Goal: Task Accomplishment & Management: Complete application form

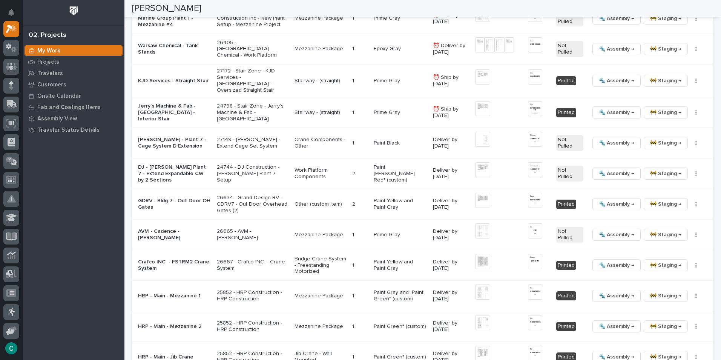
scroll to position [905, 0]
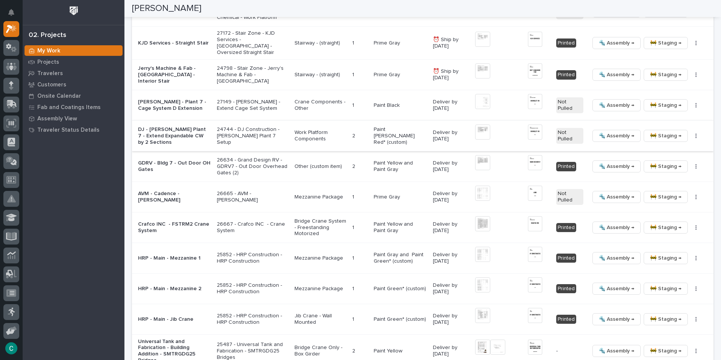
click at [602, 133] on span "🔩 Assembly →" at bounding box center [616, 135] width 35 height 9
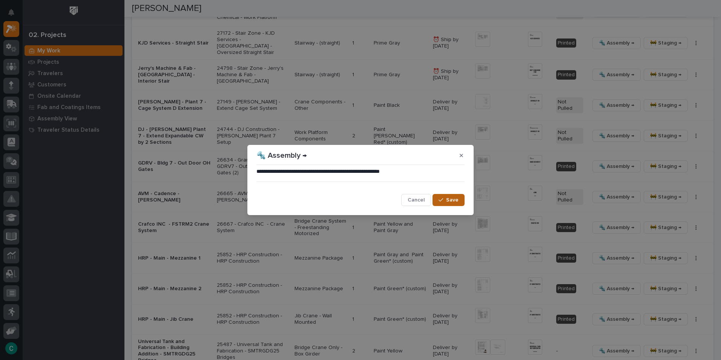
click at [457, 201] on span "Save" at bounding box center [452, 199] width 12 height 7
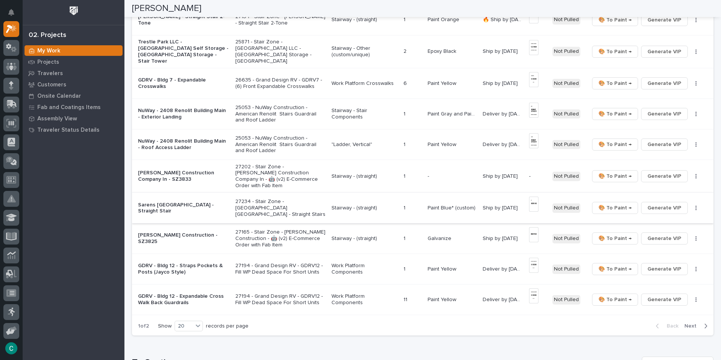
scroll to position [415, 0]
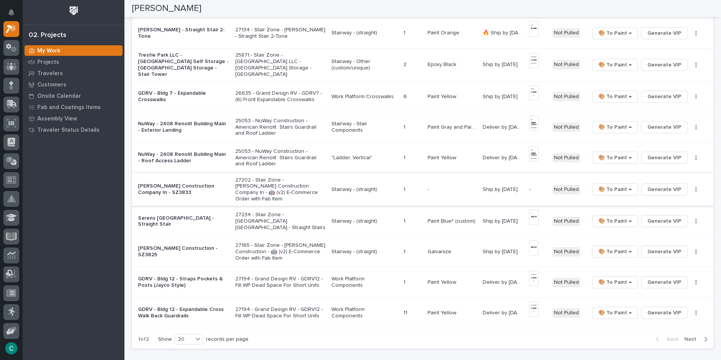
click at [659, 186] on span "Generate VIP" at bounding box center [664, 189] width 34 height 9
click at [356, 186] on p "Stairway - (straight)" at bounding box center [364, 189] width 66 height 6
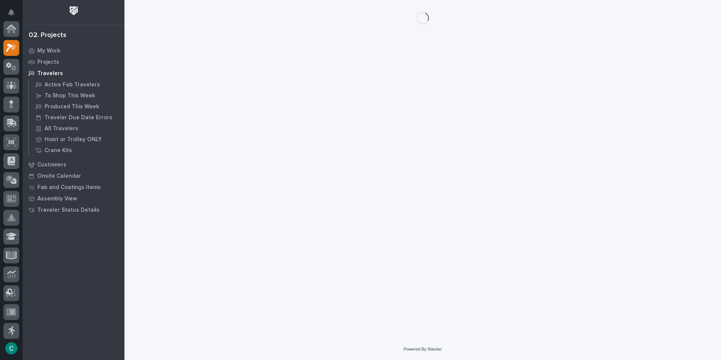
scroll to position [19, 0]
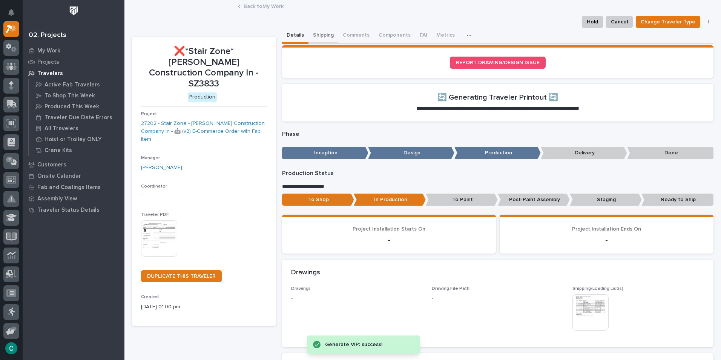
click at [313, 34] on button "Shipping" at bounding box center [323, 36] width 30 height 16
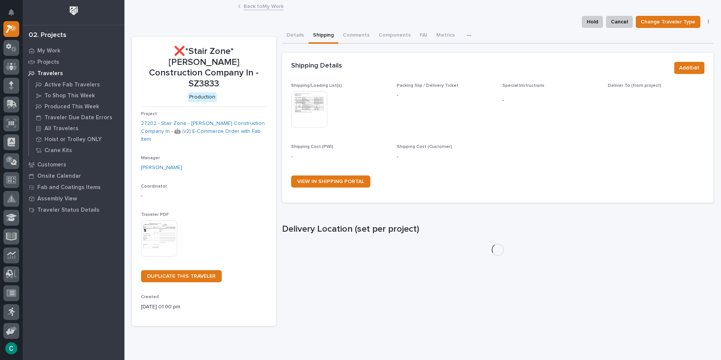
click at [314, 98] on img at bounding box center [309, 109] width 36 height 36
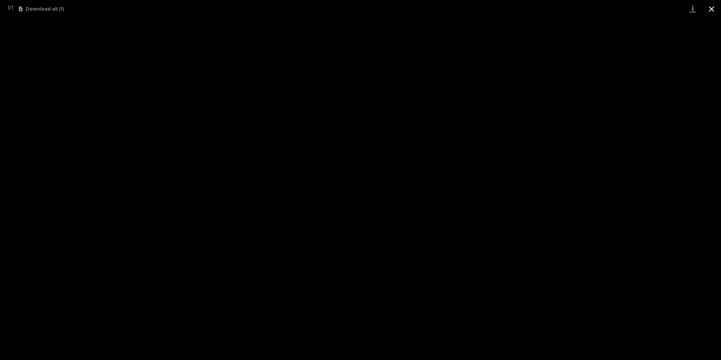
click at [707, 9] on button "Close gallery" at bounding box center [711, 9] width 19 height 18
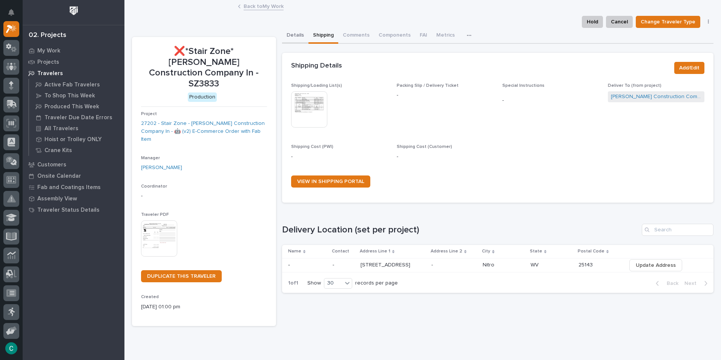
click at [286, 34] on button "Details" at bounding box center [295, 36] width 26 height 16
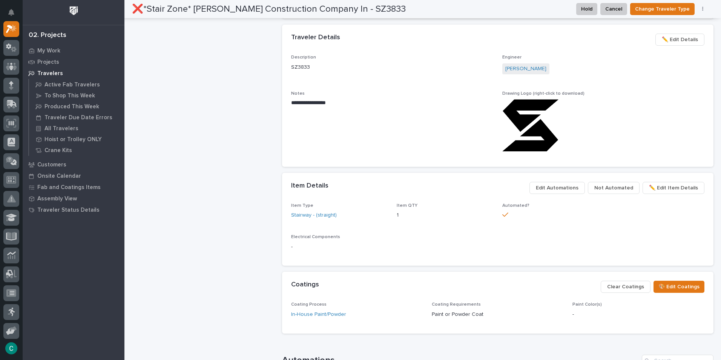
scroll to position [415, 0]
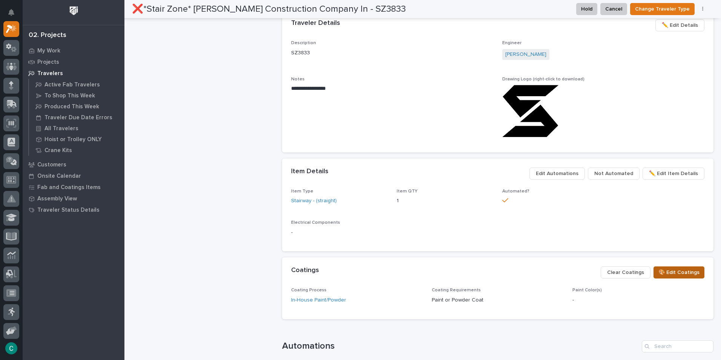
click at [692, 272] on span "🎨 Edit Coatings" at bounding box center [678, 272] width 41 height 9
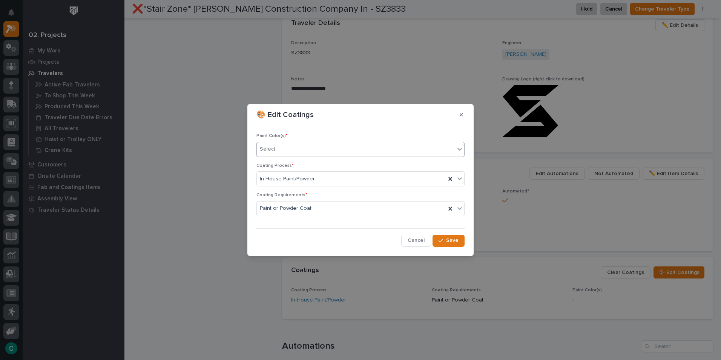
click at [348, 149] on div "Select..." at bounding box center [356, 149] width 198 height 12
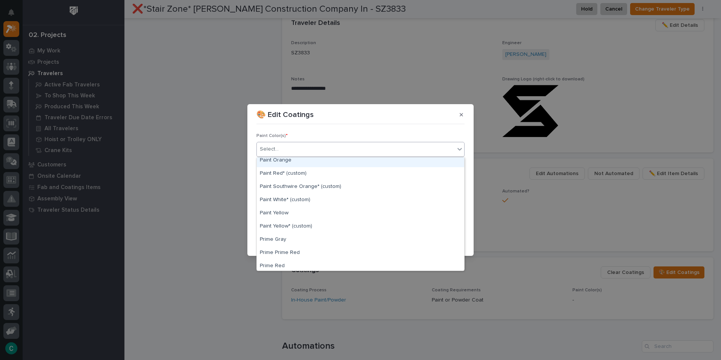
scroll to position [226, 0]
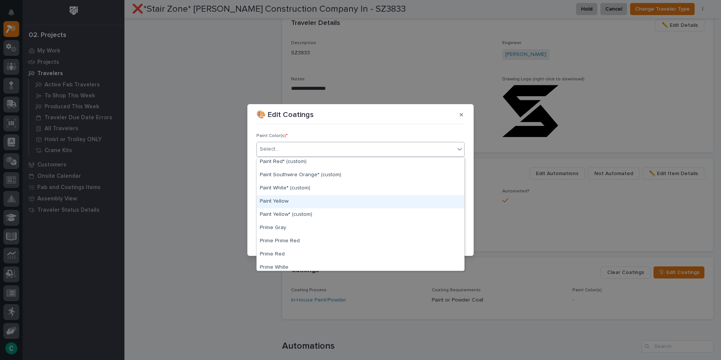
click at [308, 204] on div "Paint Yellow" at bounding box center [360, 201] width 207 height 13
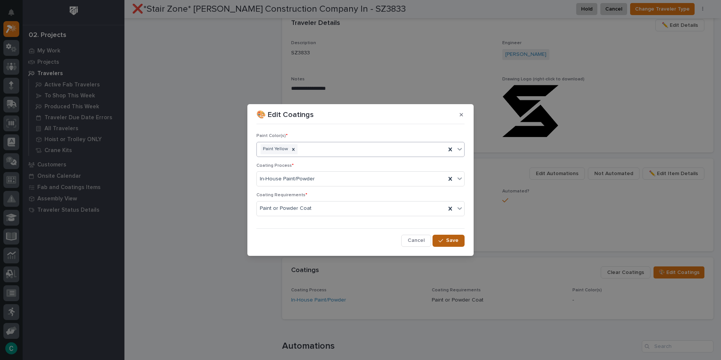
click at [451, 246] on button "Save" at bounding box center [449, 241] width 32 height 12
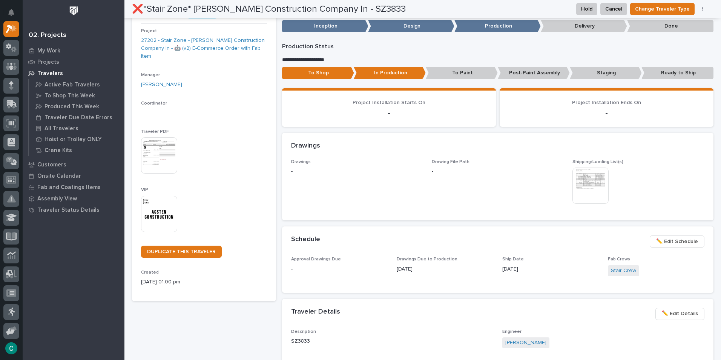
scroll to position [0, 0]
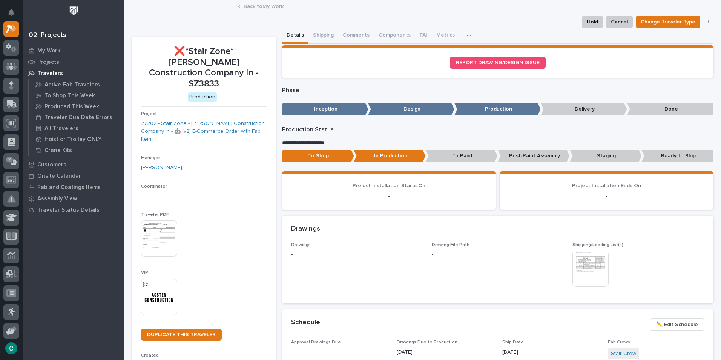
click at [255, 8] on link "Back to My Work" at bounding box center [264, 6] width 40 height 9
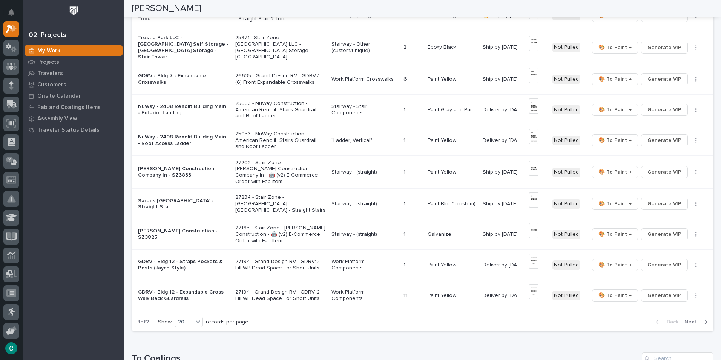
scroll to position [453, 0]
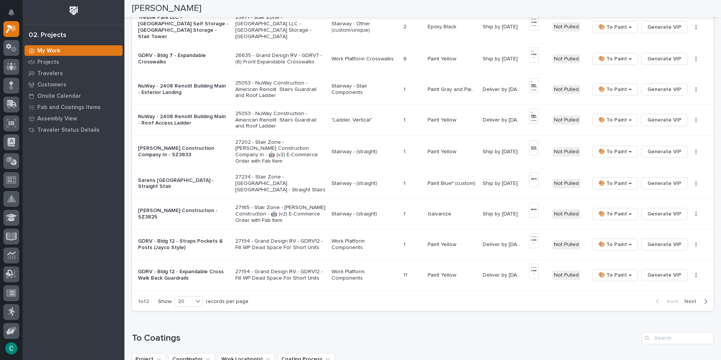
click at [372, 59] on p "Work Platform Crosswalks" at bounding box center [364, 59] width 66 height 6
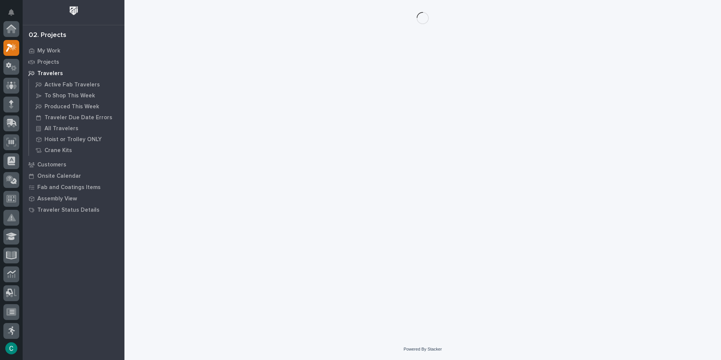
scroll to position [19, 0]
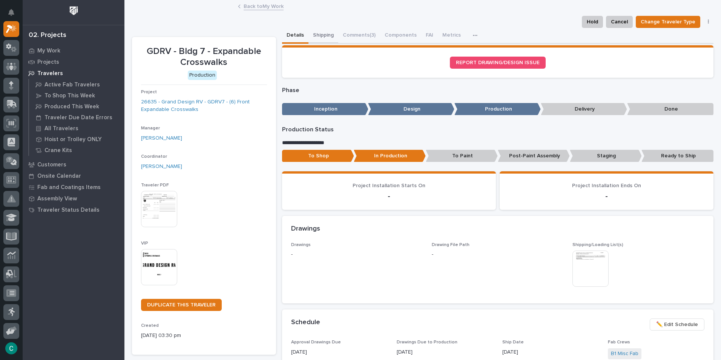
click at [316, 32] on button "Shipping" at bounding box center [323, 36] width 30 height 16
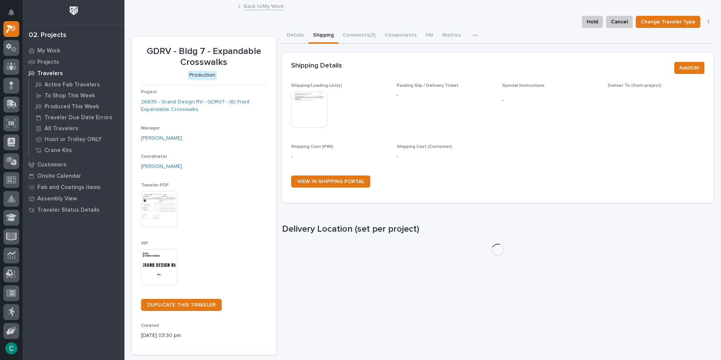
click at [319, 35] on button "Shipping" at bounding box center [323, 36] width 30 height 16
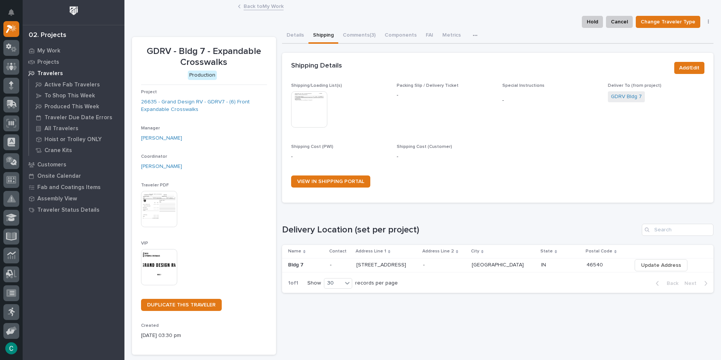
click at [313, 115] on img at bounding box center [309, 109] width 36 height 36
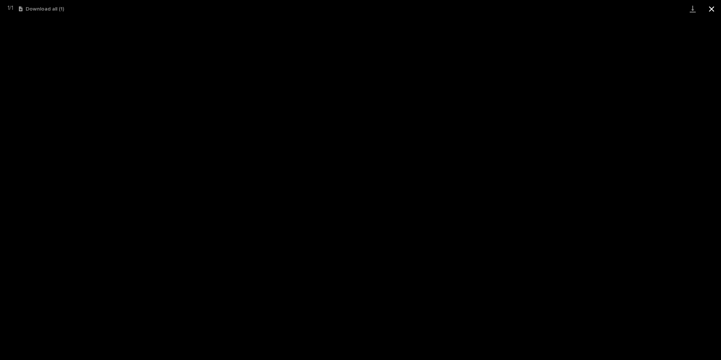
click at [707, 10] on button "Close gallery" at bounding box center [711, 9] width 19 height 18
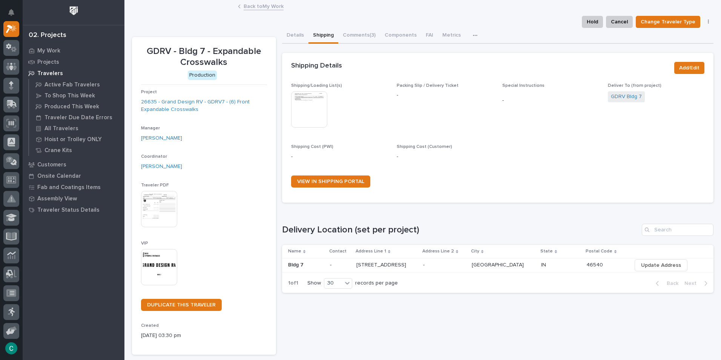
click at [269, 8] on link "Back to My Work" at bounding box center [264, 6] width 40 height 9
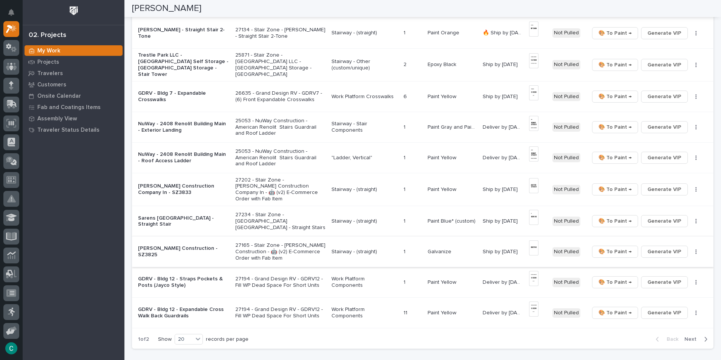
scroll to position [453, 0]
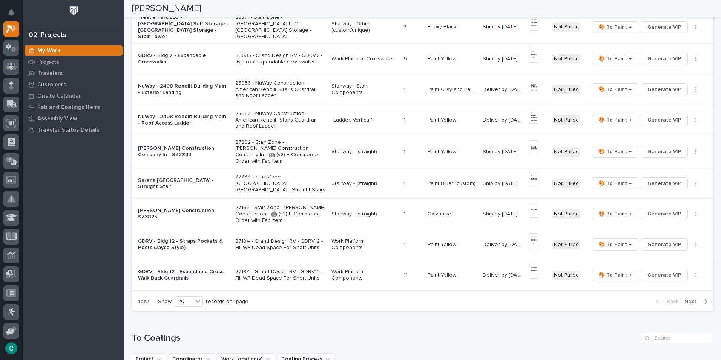
click at [689, 298] on span "Next" at bounding box center [692, 301] width 17 height 7
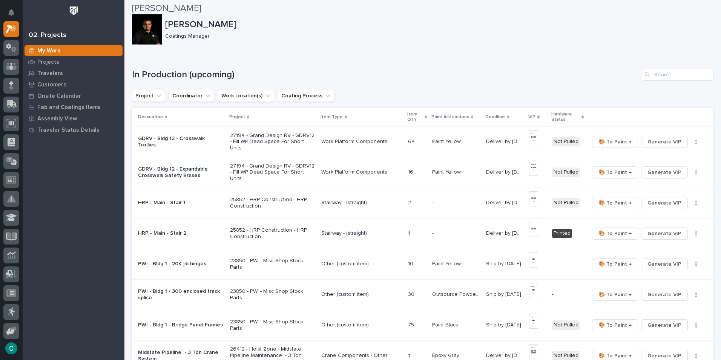
scroll to position [0, 0]
click at [12, 158] on icon at bounding box center [9, 159] width 7 height 6
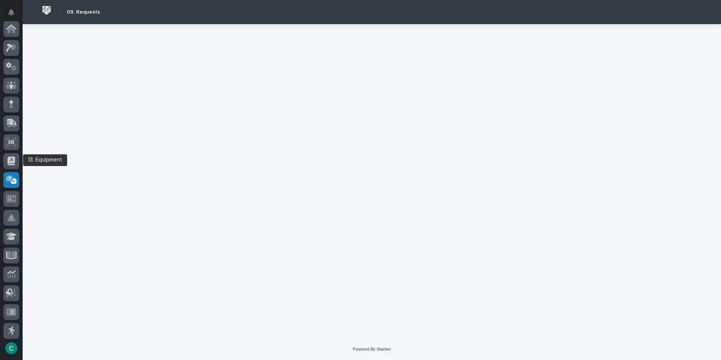
scroll to position [133, 0]
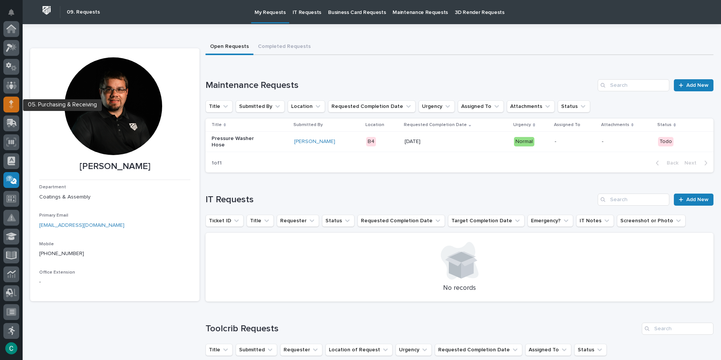
click at [11, 103] on icon at bounding box center [11, 102] width 5 height 4
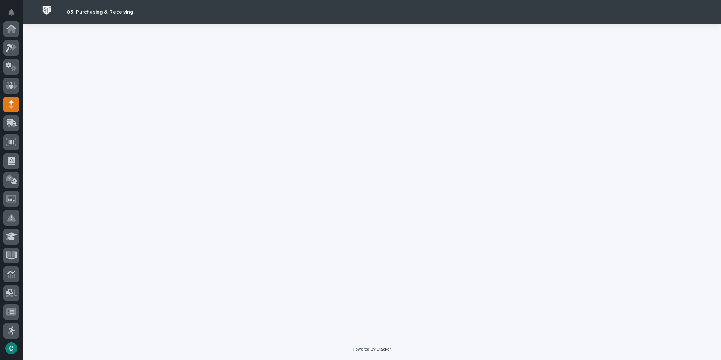
scroll to position [75, 0]
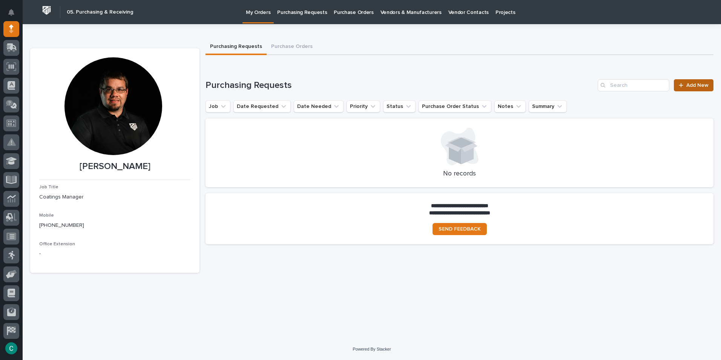
click at [701, 86] on span "Add New" at bounding box center [697, 85] width 22 height 5
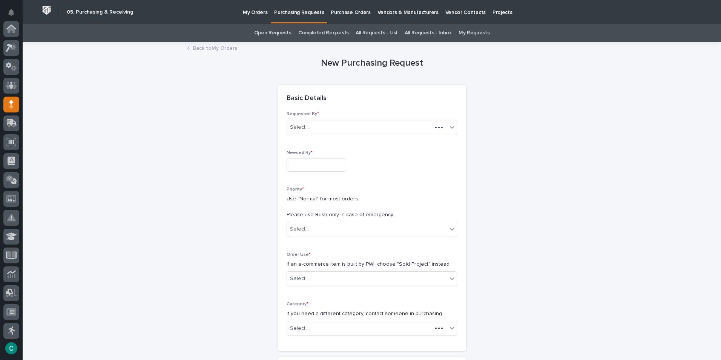
scroll to position [75, 0]
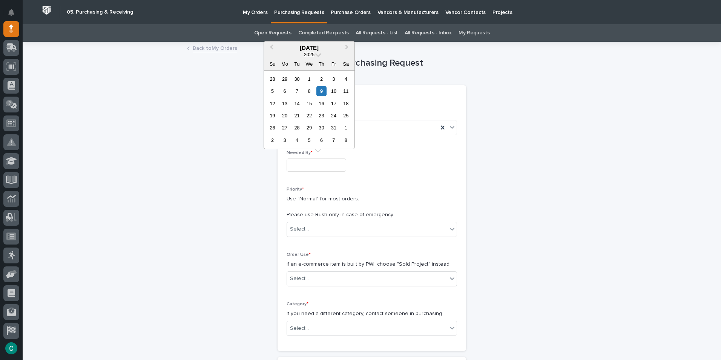
click at [306, 168] on input "text" at bounding box center [317, 164] width 60 height 13
click at [322, 100] on div "16" at bounding box center [321, 103] width 10 height 10
type input "**********"
click at [224, 48] on link "Back to My Orders" at bounding box center [215, 47] width 44 height 9
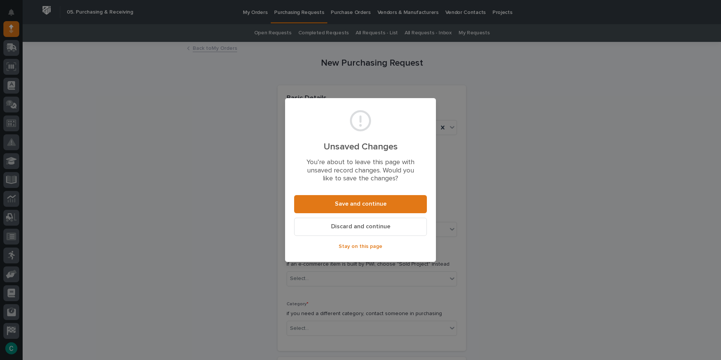
click at [378, 230] on span "Discard and continue" at bounding box center [360, 226] width 59 height 8
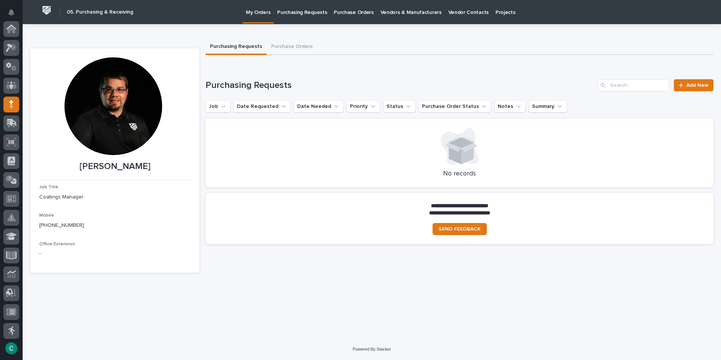
scroll to position [75, 0]
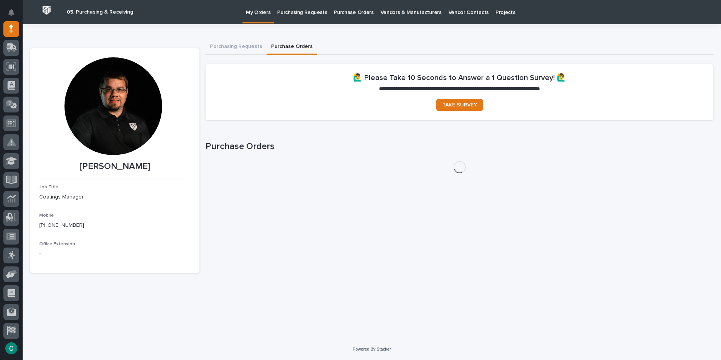
click at [282, 48] on button "Purchase Orders" at bounding box center [292, 47] width 51 height 16
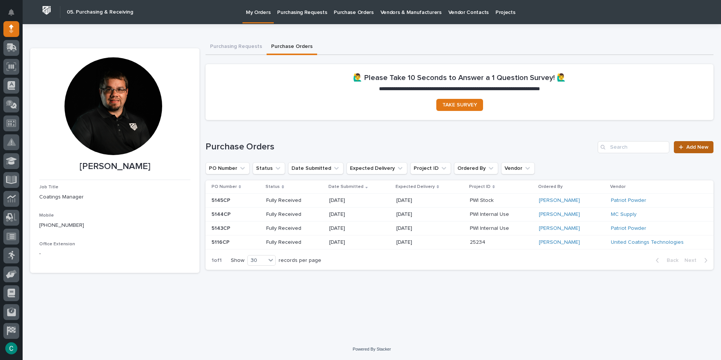
click at [697, 149] on span "Add New" at bounding box center [697, 146] width 22 height 5
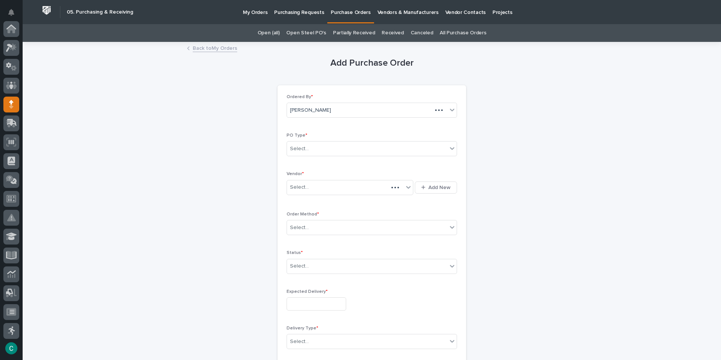
scroll to position [75, 0]
click at [337, 152] on div "Select..." at bounding box center [367, 149] width 160 height 12
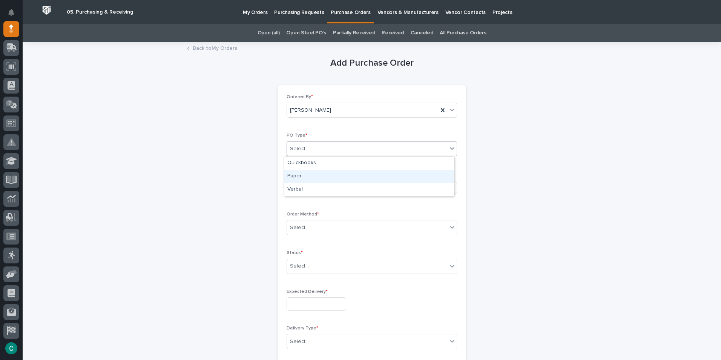
click at [301, 175] on div "Paper" at bounding box center [369, 176] width 170 height 13
click at [307, 191] on div "Select..." at bounding box center [345, 187] width 117 height 12
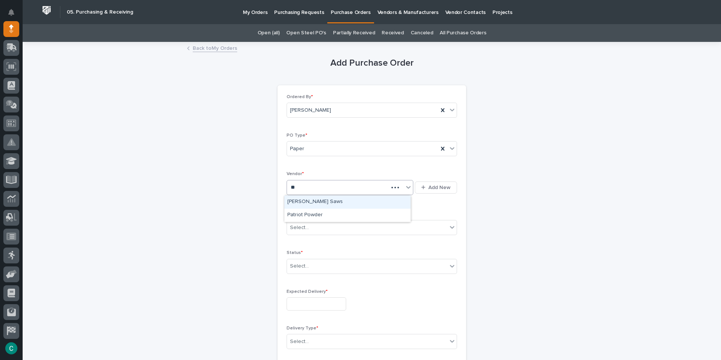
type input "***"
click at [316, 216] on div "Patriot Powder" at bounding box center [347, 215] width 126 height 13
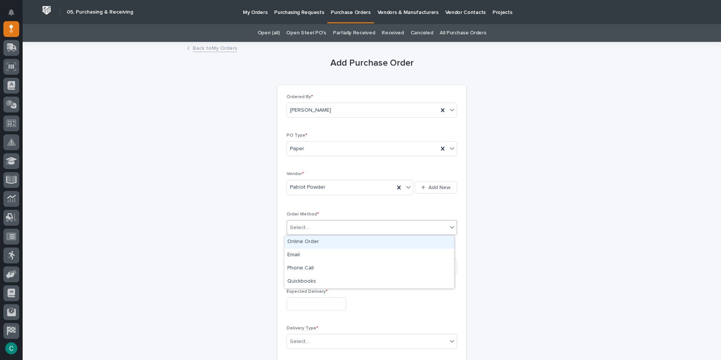
click at [326, 231] on div "Select..." at bounding box center [367, 227] width 160 height 12
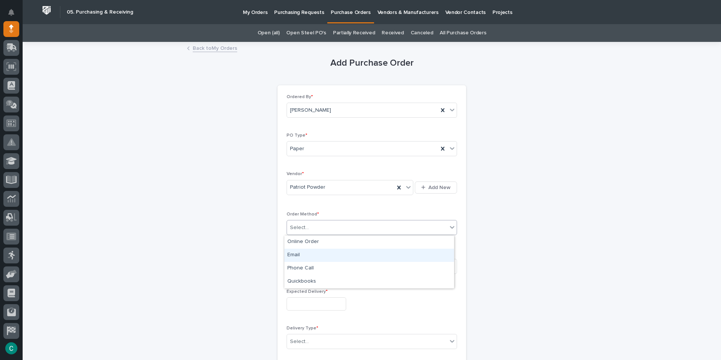
click at [316, 254] on div "Email" at bounding box center [369, 255] width 170 height 13
click at [317, 265] on div "Select..." at bounding box center [367, 266] width 160 height 12
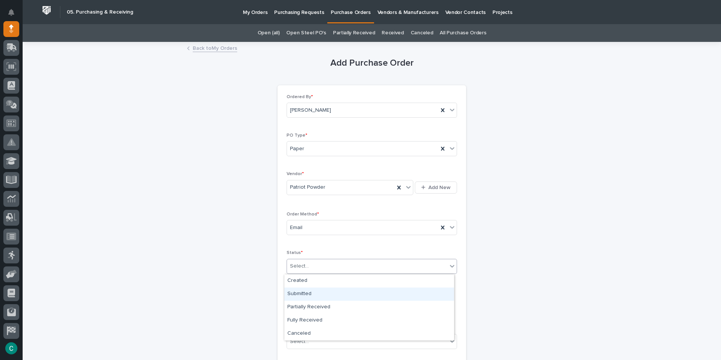
click at [320, 292] on div "Submitted" at bounding box center [369, 293] width 170 height 13
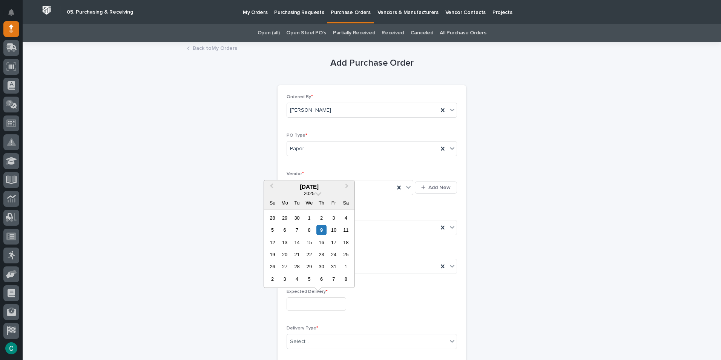
click at [319, 303] on input "text" at bounding box center [317, 303] width 60 height 13
click at [322, 258] on div "23" at bounding box center [321, 254] width 10 height 10
type input "**********"
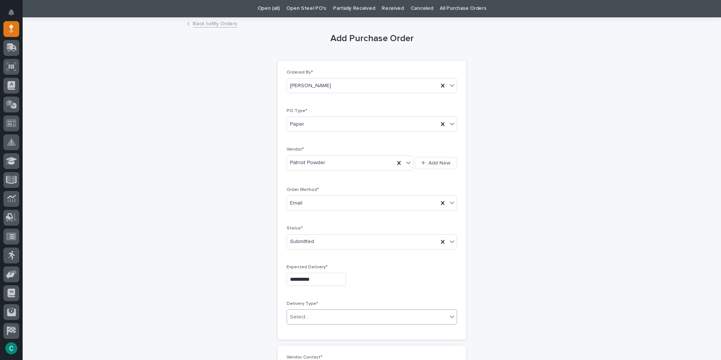
scroll to position [38, 0]
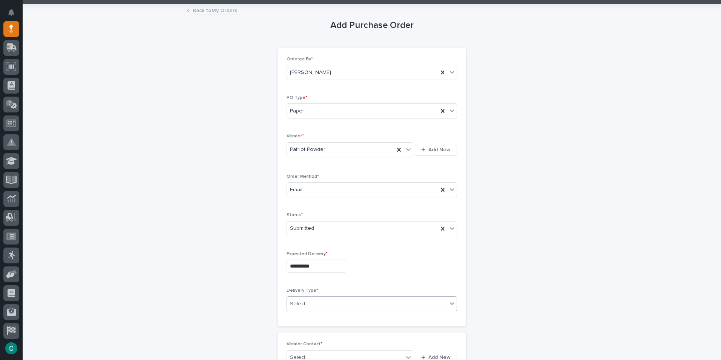
click at [343, 300] on div "Select..." at bounding box center [367, 304] width 160 height 12
click at [311, 318] on div "Deliver to PWI" at bounding box center [369, 317] width 170 height 13
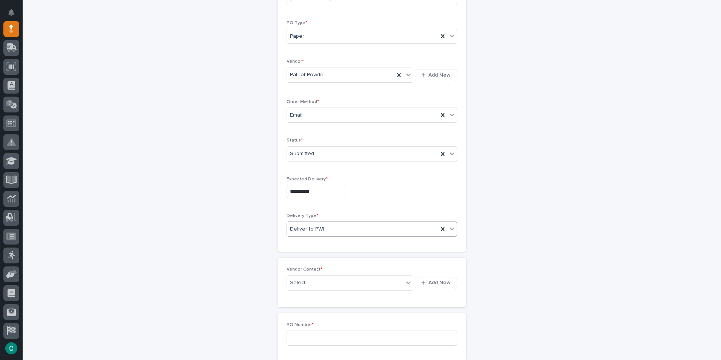
scroll to position [113, 0]
click at [323, 277] on div "Select..." at bounding box center [345, 282] width 117 height 12
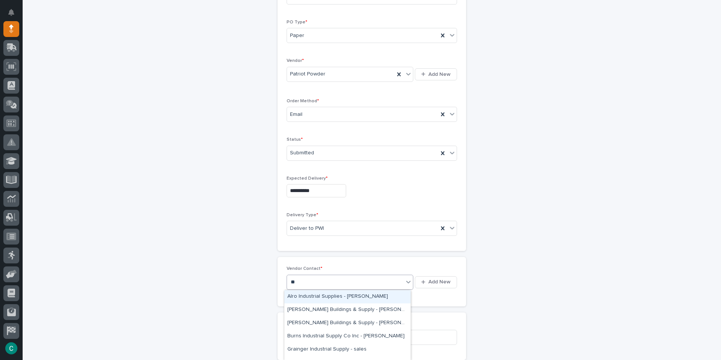
type input "***"
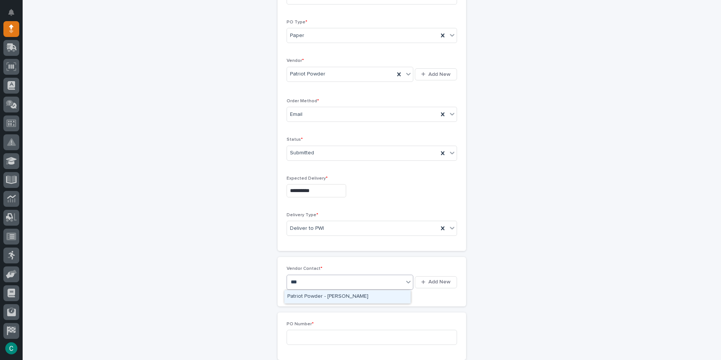
click at [319, 298] on div "Patriot Powder - [PERSON_NAME]" at bounding box center [347, 296] width 126 height 13
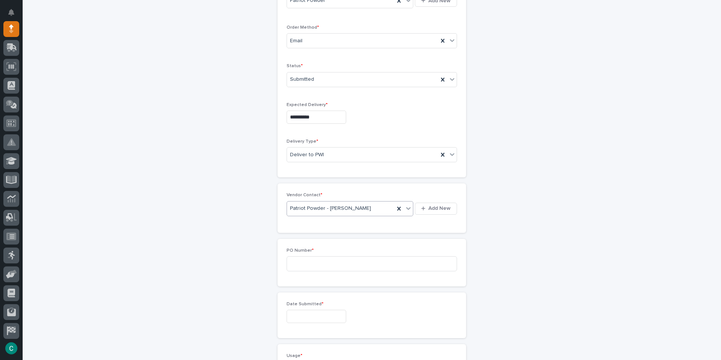
scroll to position [189, 0]
click at [325, 262] on input at bounding box center [372, 261] width 170 height 15
type input "5146CP"
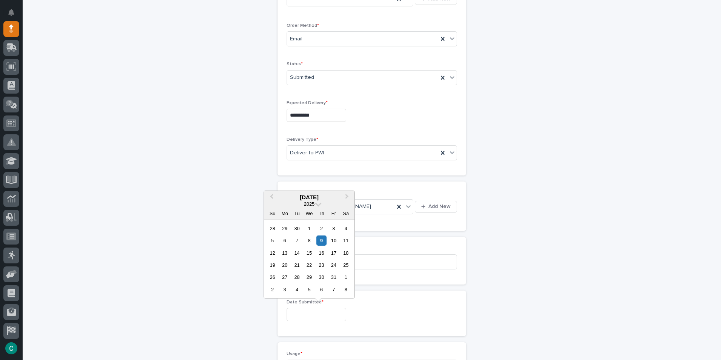
click at [324, 318] on input "text" at bounding box center [317, 314] width 60 height 13
click at [320, 241] on div "9" at bounding box center [321, 240] width 10 height 10
type input "**********"
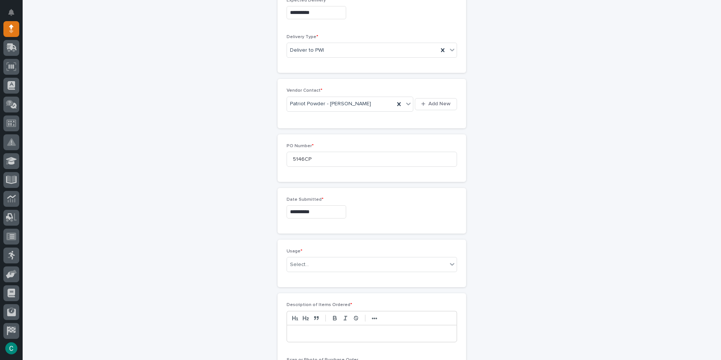
scroll to position [302, 0]
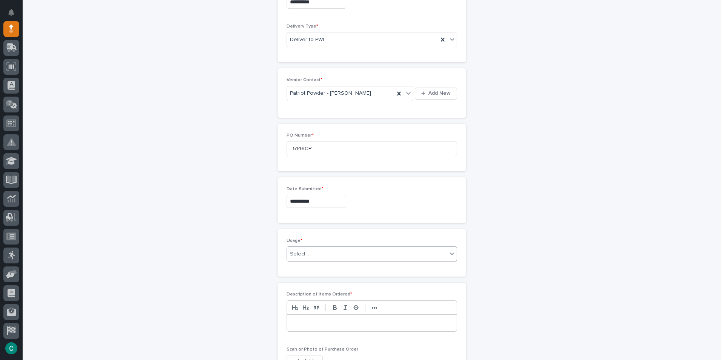
click at [336, 254] on div "Select..." at bounding box center [367, 254] width 160 height 12
click at [312, 310] on div "PWI Stock" at bounding box center [369, 307] width 170 height 13
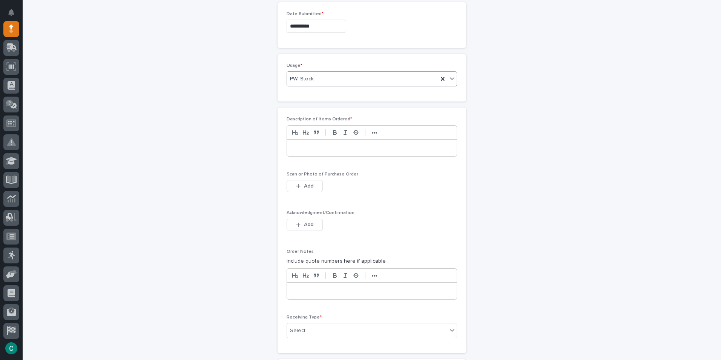
scroll to position [490, 0]
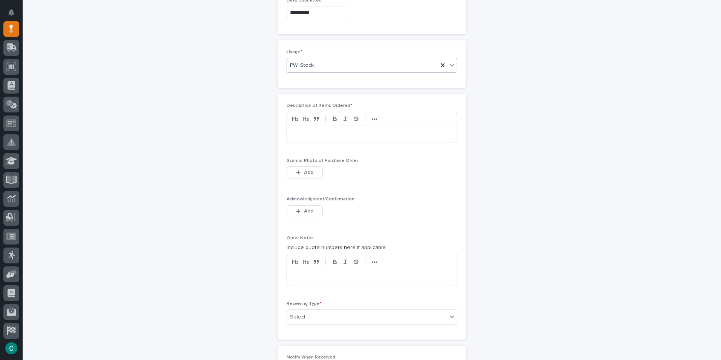
click at [353, 130] on p at bounding box center [372, 134] width 158 height 8
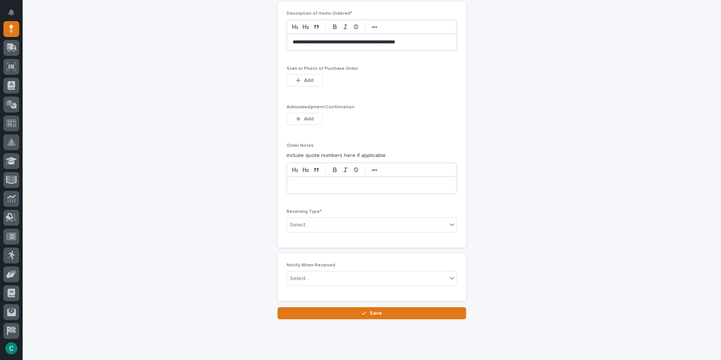
scroll to position [601, 0]
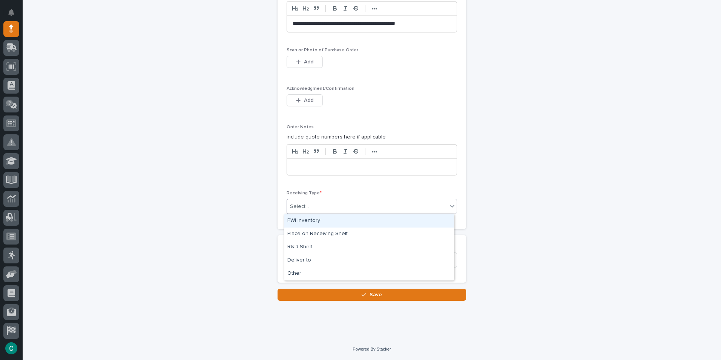
click at [324, 206] on div "Select..." at bounding box center [367, 206] width 160 height 12
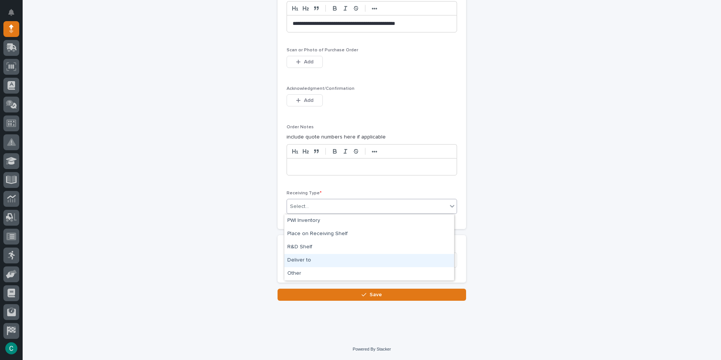
click at [311, 259] on div "Deliver to" at bounding box center [369, 260] width 170 height 13
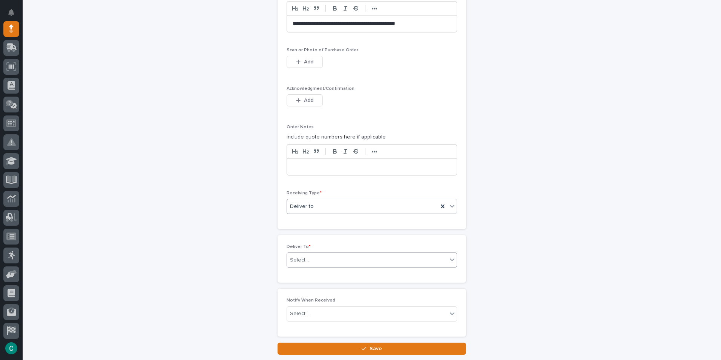
click at [312, 257] on div "Select..." at bounding box center [367, 260] width 160 height 12
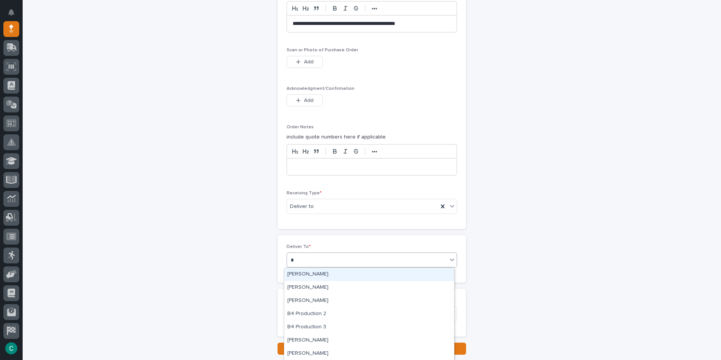
type input "**"
click at [328, 288] on div "[PERSON_NAME]" at bounding box center [369, 287] width 170 height 13
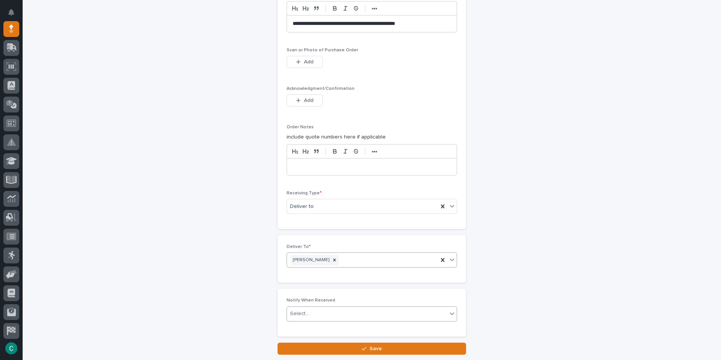
click at [320, 311] on div "Select..." at bounding box center [367, 313] width 160 height 12
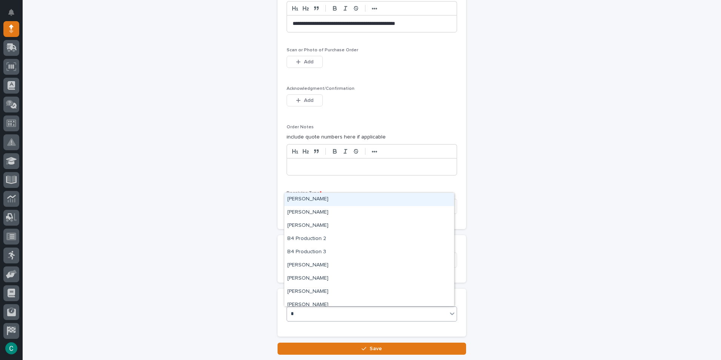
type input "**"
click at [340, 210] on div "[PERSON_NAME]" at bounding box center [369, 212] width 170 height 13
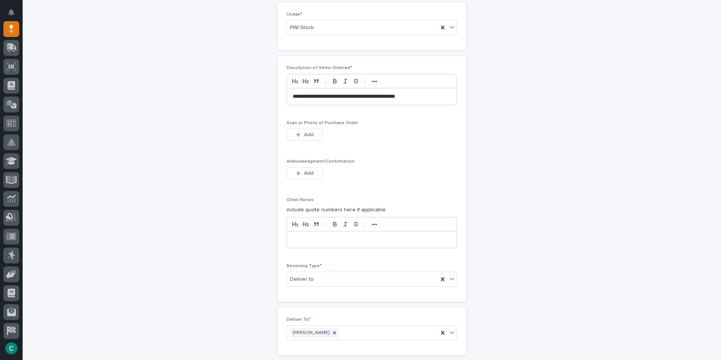
scroll to position [655, 0]
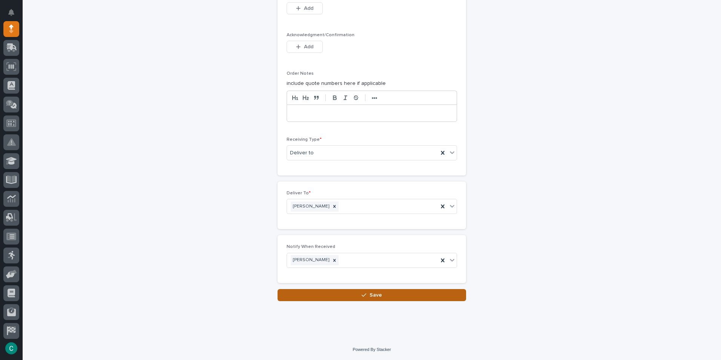
click at [375, 296] on span "Save" at bounding box center [376, 294] width 12 height 7
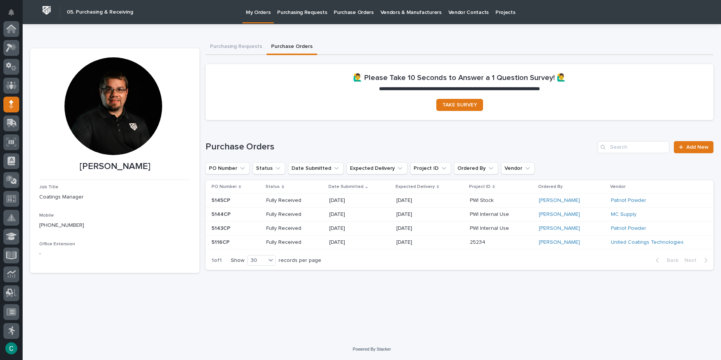
scroll to position [75, 0]
